Goal: Task Accomplishment & Management: Manage account settings

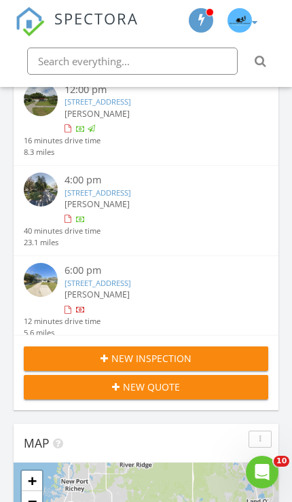
scroll to position [86, 0]
click at [161, 289] on div "[PERSON_NAME]" at bounding box center [156, 295] width 183 height 12
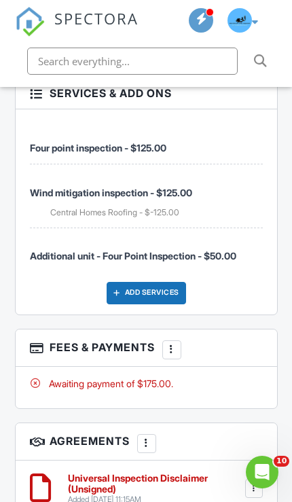
scroll to position [1990, 0]
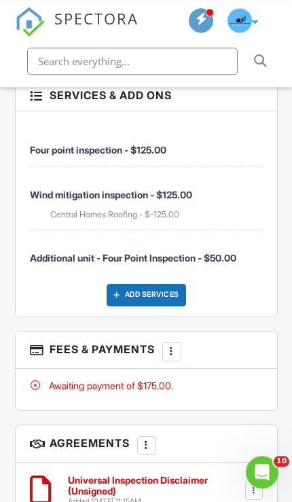
click at [156, 304] on div "Add Services" at bounding box center [146, 295] width 79 height 23
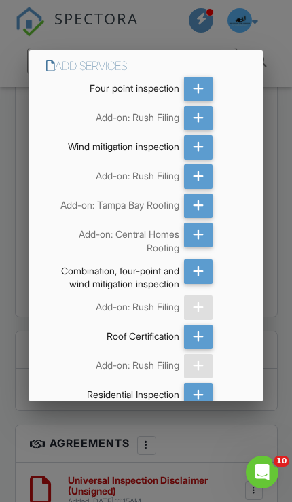
click at [206, 117] on div at bounding box center [198, 118] width 29 height 24
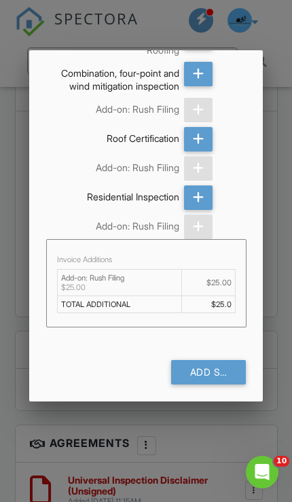
scroll to position [197, 0]
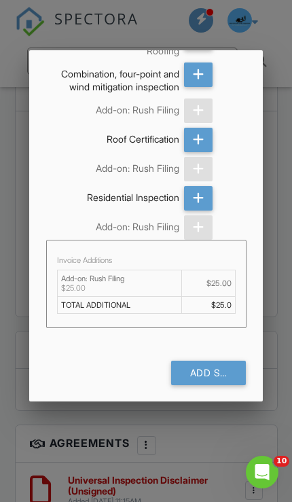
click at [221, 375] on div "Add Services (+ $25.0)" at bounding box center [208, 373] width 75 height 24
click at [215, 373] on div "Add Services (+ $25.0)" at bounding box center [208, 373] width 75 height 24
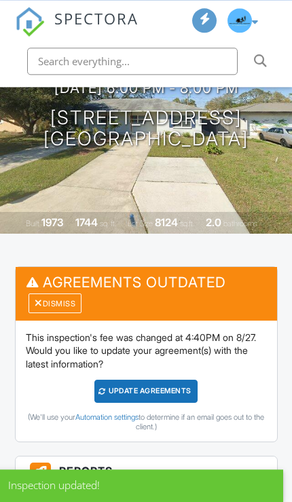
scroll to position [196, 0]
click at [177, 386] on div "Update Agreements" at bounding box center [146, 391] width 104 height 22
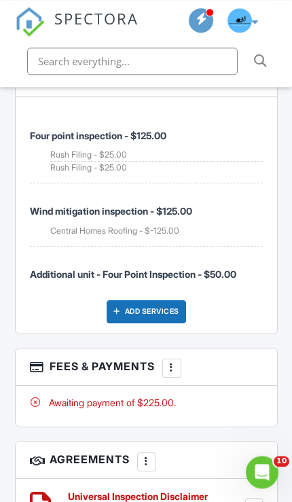
scroll to position [2007, 0]
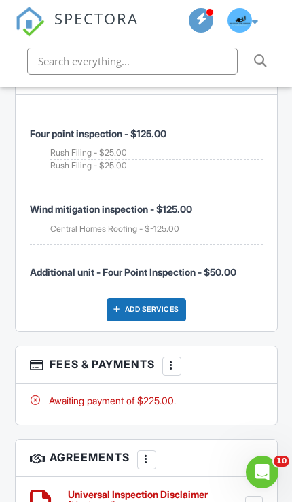
click at [164, 314] on div "Add Services" at bounding box center [146, 309] width 79 height 23
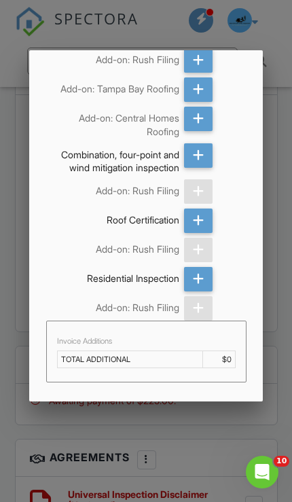
scroll to position [115, 0]
click at [16, 290] on div at bounding box center [146, 245] width 292 height 627
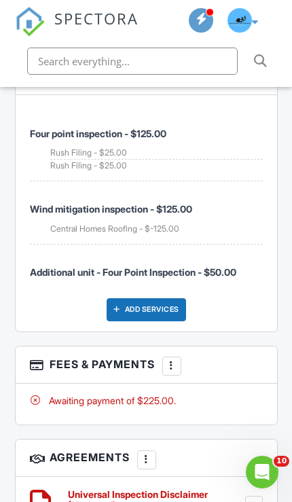
scroll to position [1976, 0]
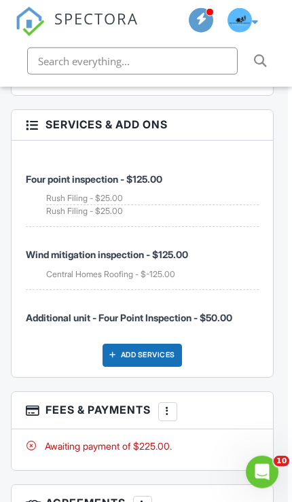
click at [170, 416] on div at bounding box center [168, 411] width 12 height 12
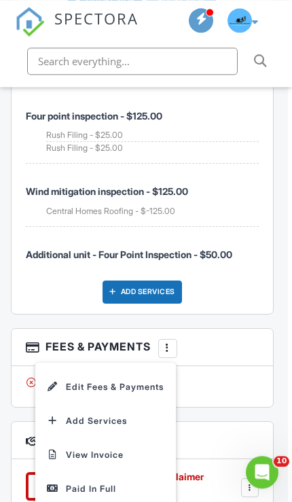
click at [87, 394] on li "Edit Fees & Payments" at bounding box center [105, 387] width 126 height 34
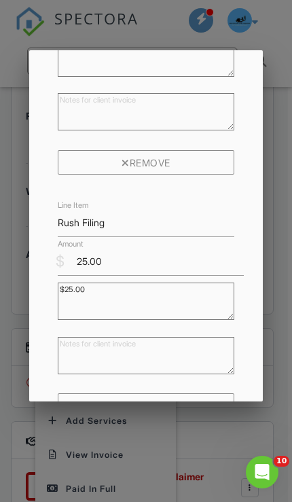
scroll to position [1208, 0]
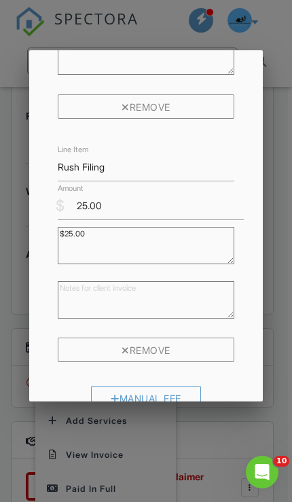
click at [185, 362] on div "Remove" at bounding box center [146, 350] width 177 height 24
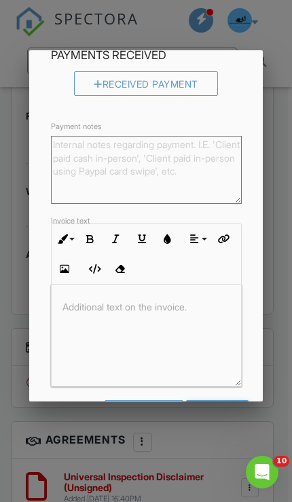
scroll to position [1332, 0]
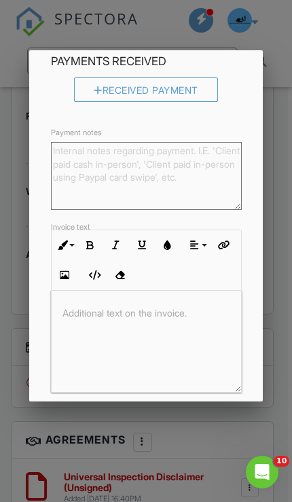
click at [225, 429] on input "Save" at bounding box center [217, 418] width 62 height 24
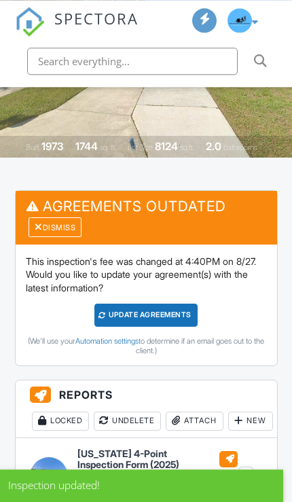
scroll to position [272, 0]
click at [187, 315] on div "Update Agreements" at bounding box center [146, 315] width 104 height 22
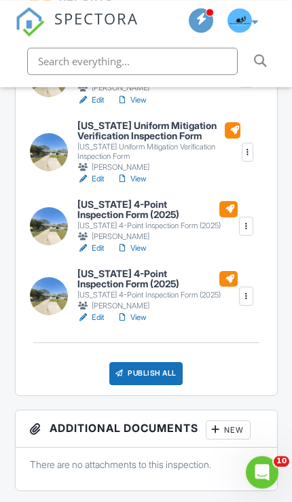
scroll to position [478, 0]
